Goal: Obtain resource: Obtain resource

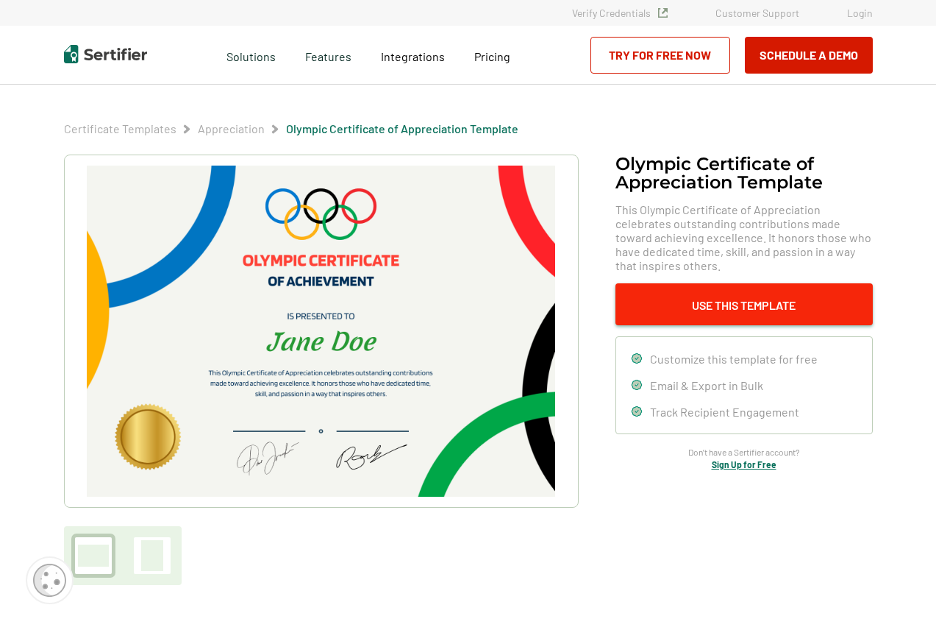
click at [707, 299] on button "Use This Template" at bounding box center [744, 304] width 257 height 42
